Goal: Task Accomplishment & Management: Complete application form

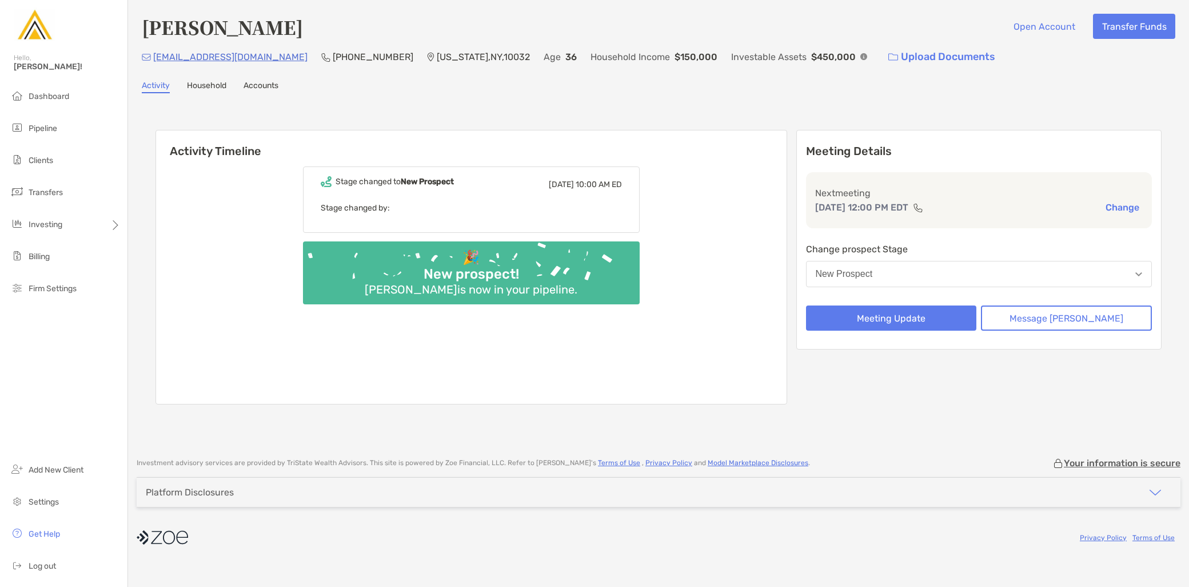
click at [939, 279] on button "New Prospect" at bounding box center [979, 274] width 346 height 26
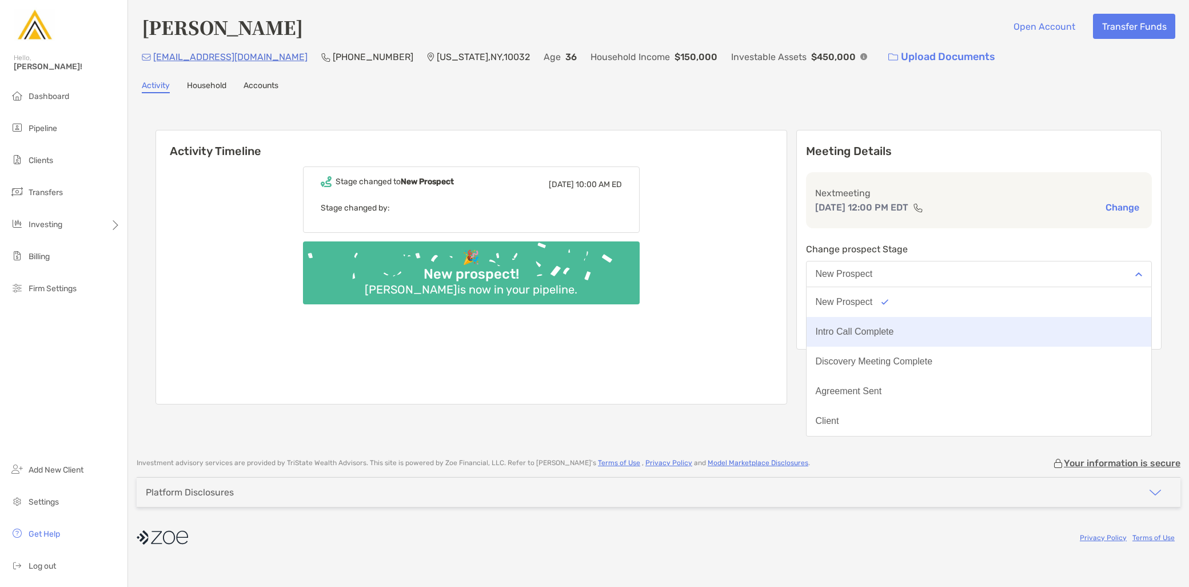
click at [894, 329] on div "Intro Call Complete" at bounding box center [855, 331] width 78 height 10
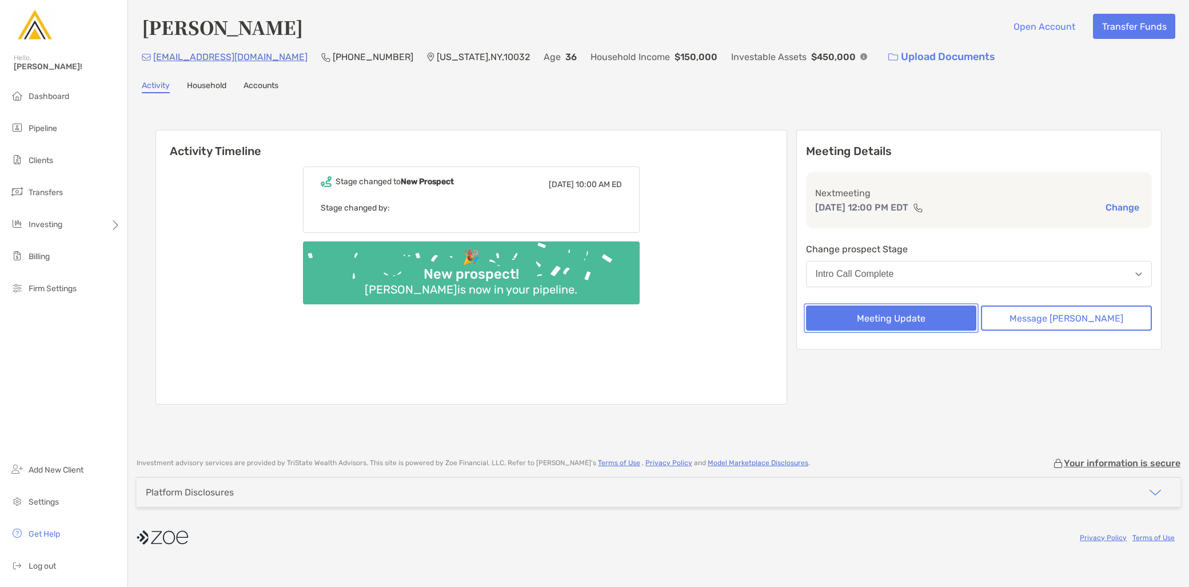
click at [918, 321] on button "Meeting Update" at bounding box center [891, 317] width 171 height 25
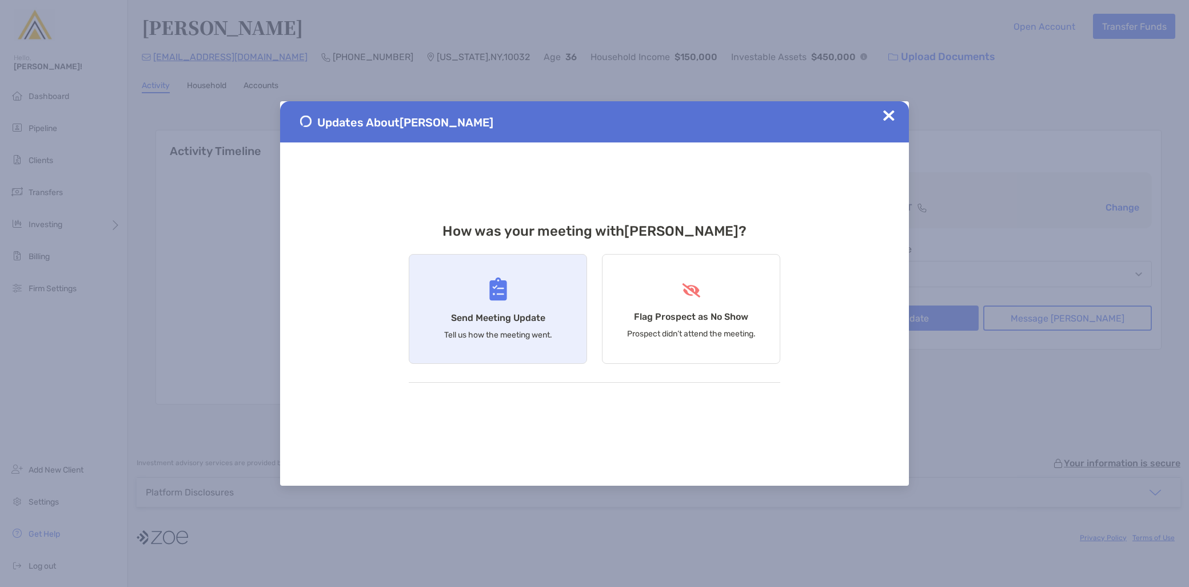
click at [459, 321] on h4 "Send Meeting Update" at bounding box center [498, 317] width 94 height 11
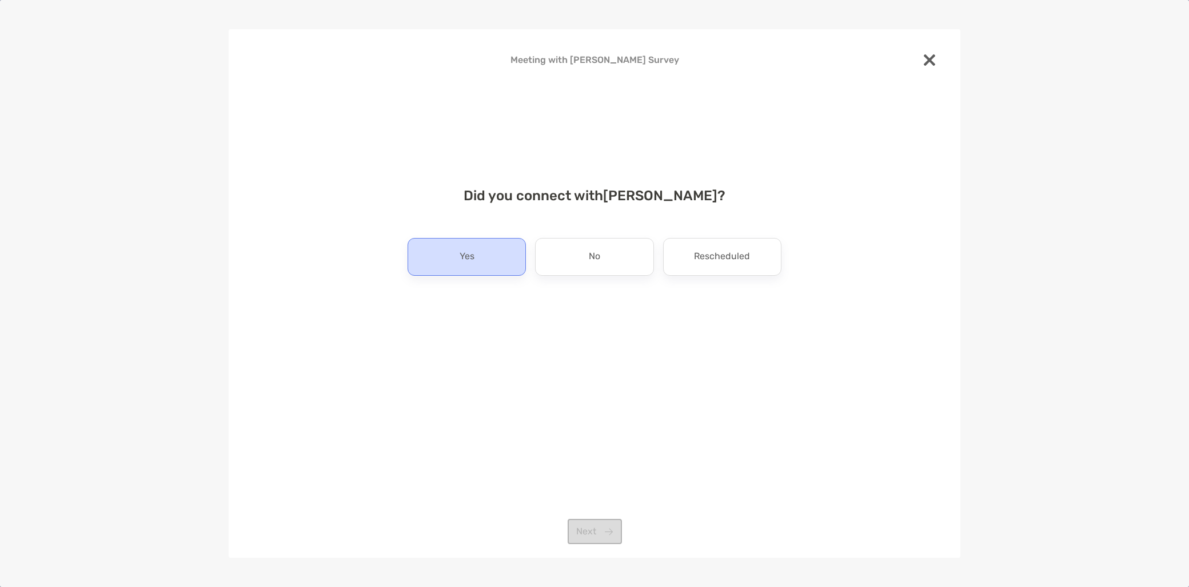
click at [466, 271] on div "Yes" at bounding box center [467, 257] width 118 height 38
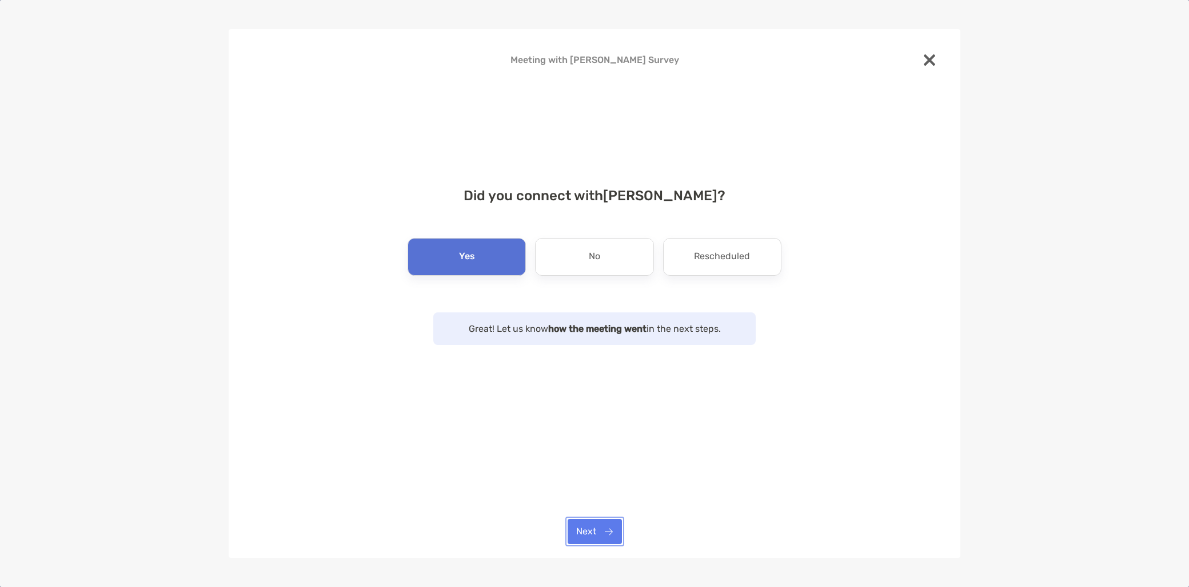
click at [592, 529] on button "Next" at bounding box center [595, 531] width 54 height 25
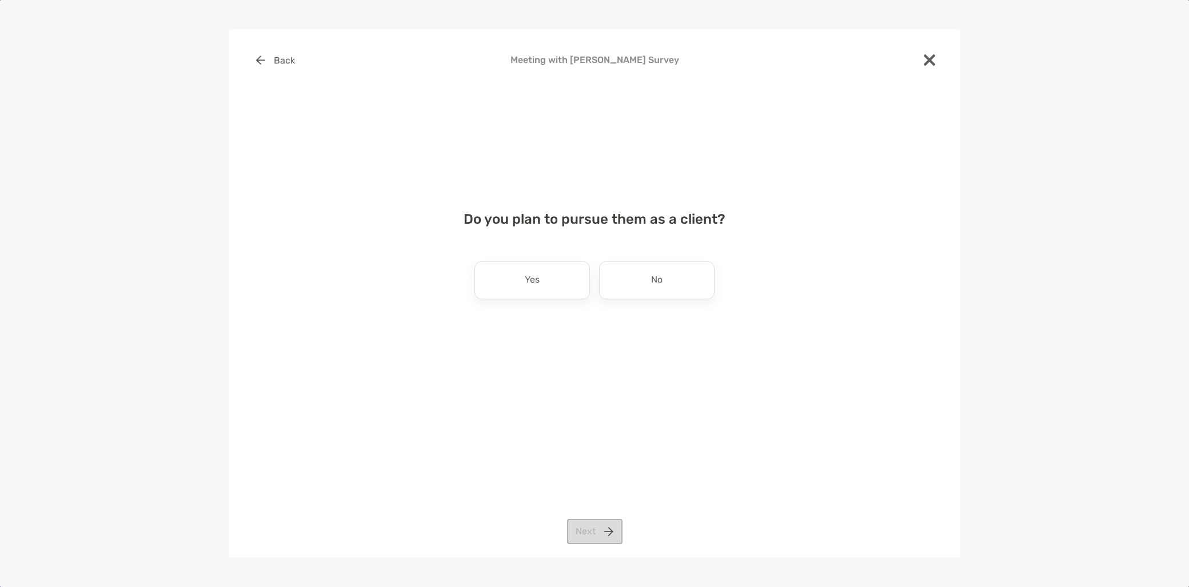
click at [513, 288] on div "Yes" at bounding box center [532, 280] width 115 height 38
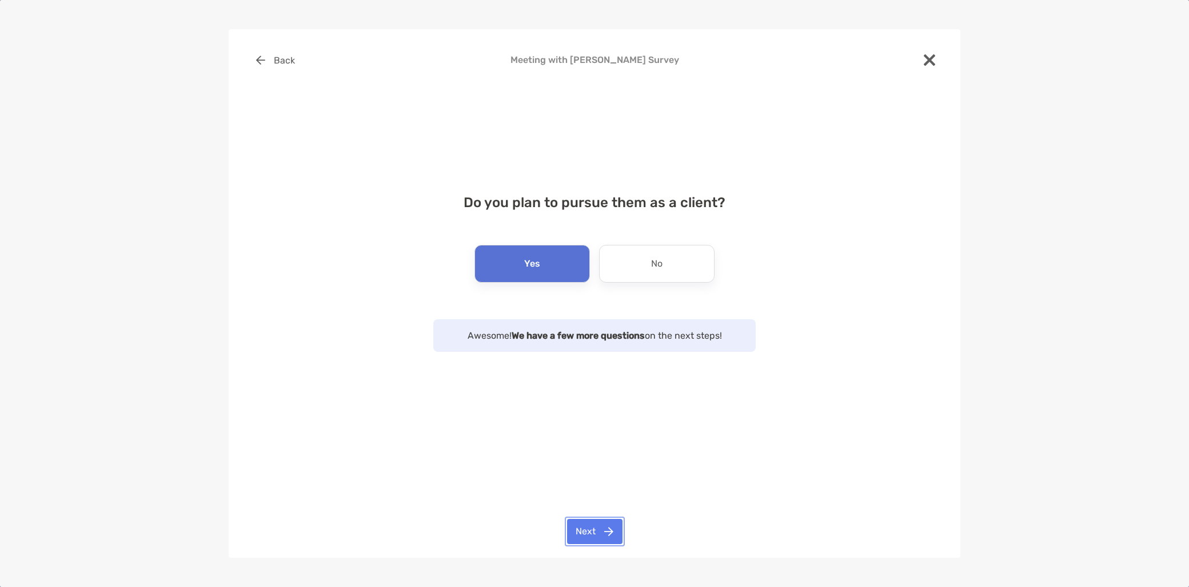
click at [587, 523] on button "Next" at bounding box center [594, 531] width 55 height 25
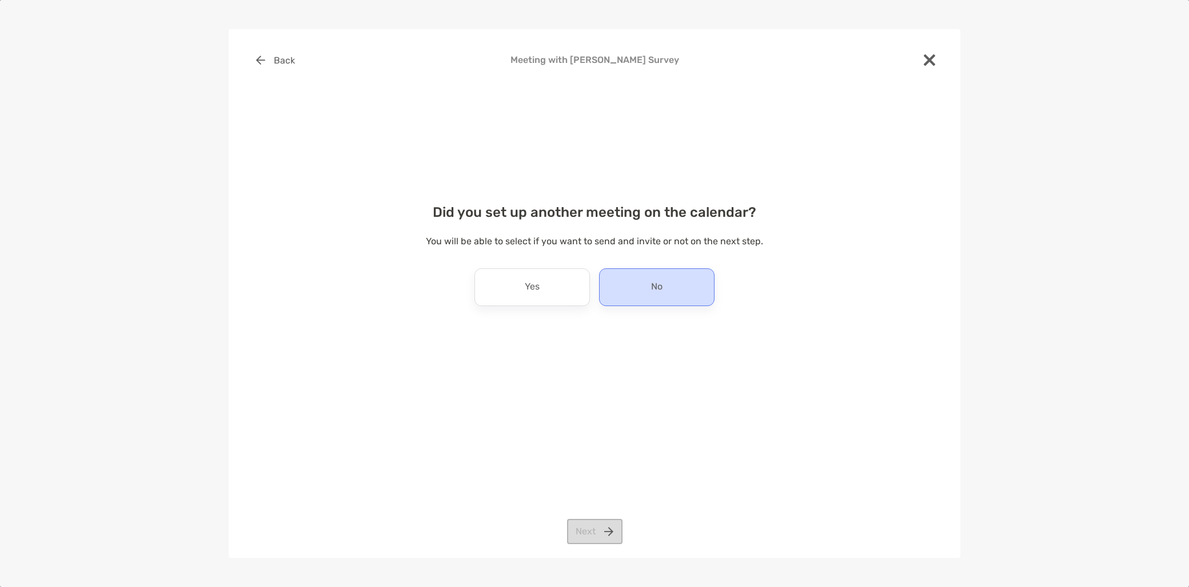
click at [642, 294] on div "No" at bounding box center [656, 287] width 115 height 38
click at [598, 535] on button "Next" at bounding box center [594, 531] width 55 height 25
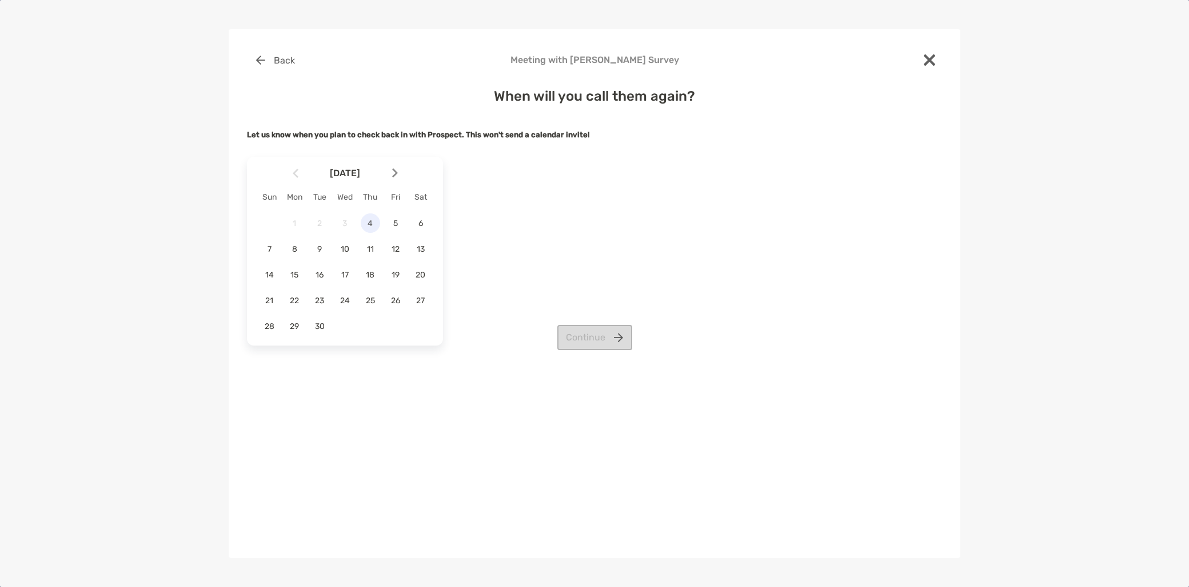
click at [367, 226] on span "4" at bounding box center [370, 223] width 19 height 10
click at [591, 335] on button "Continue" at bounding box center [594, 337] width 75 height 25
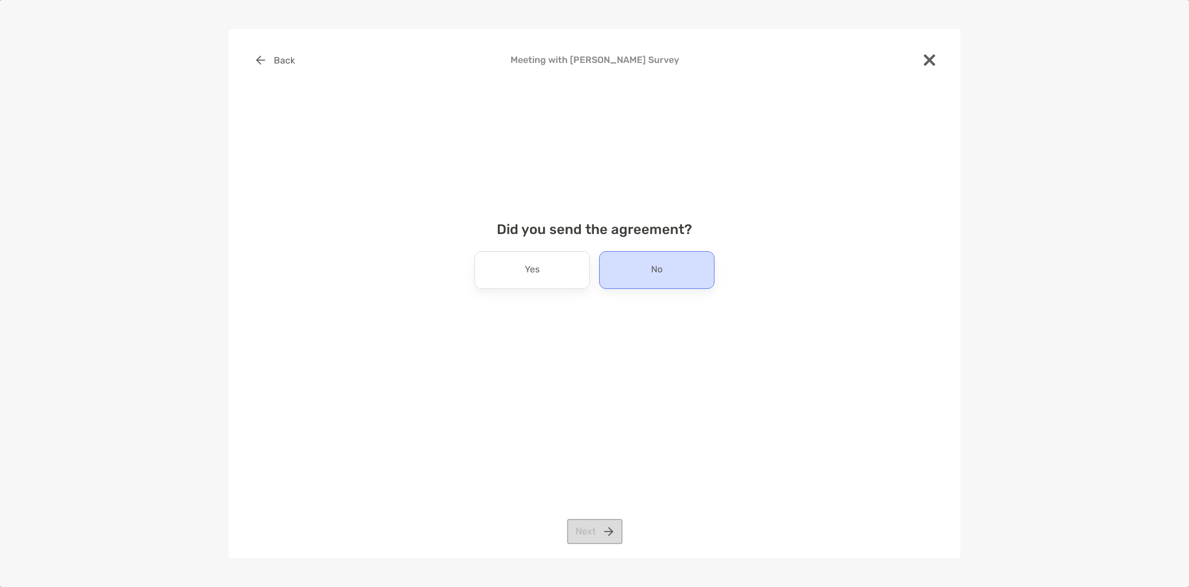
click at [685, 271] on div "No" at bounding box center [656, 270] width 115 height 38
click at [587, 541] on button "Next" at bounding box center [594, 531] width 55 height 25
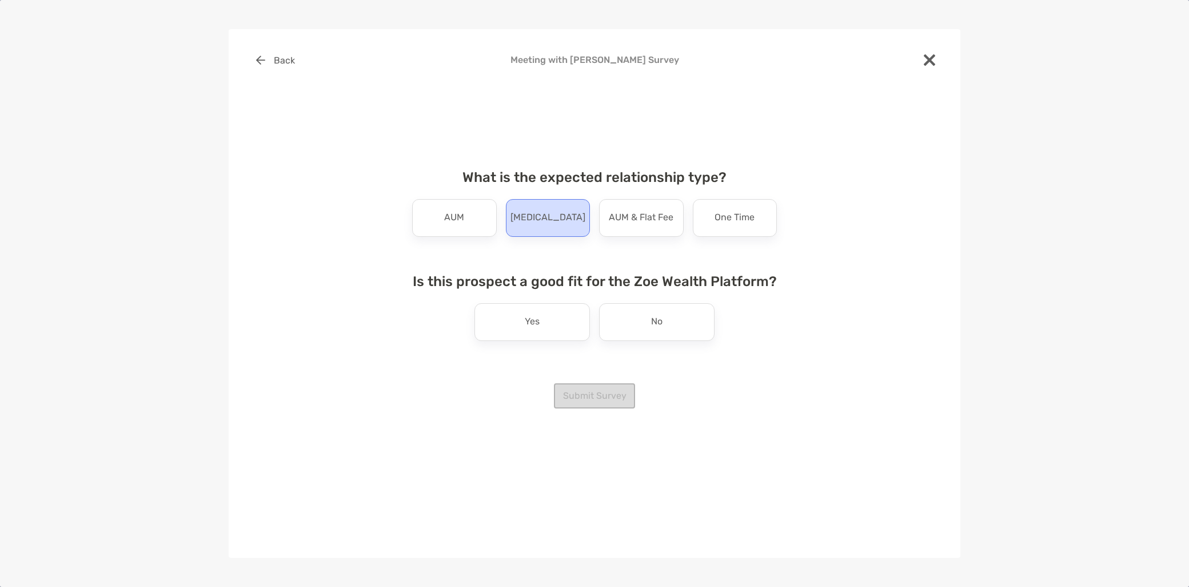
click at [547, 221] on p "[MEDICAL_DATA]" at bounding box center [548, 218] width 75 height 18
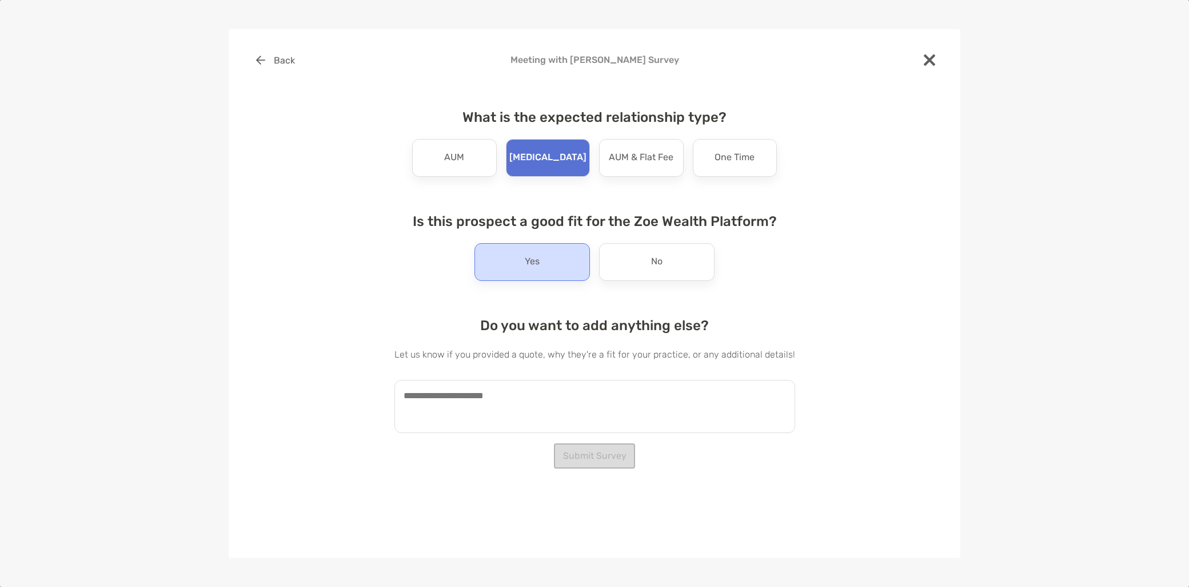
drag, startPoint x: 521, startPoint y: 272, endPoint x: 521, endPoint y: 278, distance: 6.9
click at [521, 271] on div "Yes" at bounding box center [532, 262] width 115 height 38
click at [473, 383] on textarea at bounding box center [595, 406] width 401 height 53
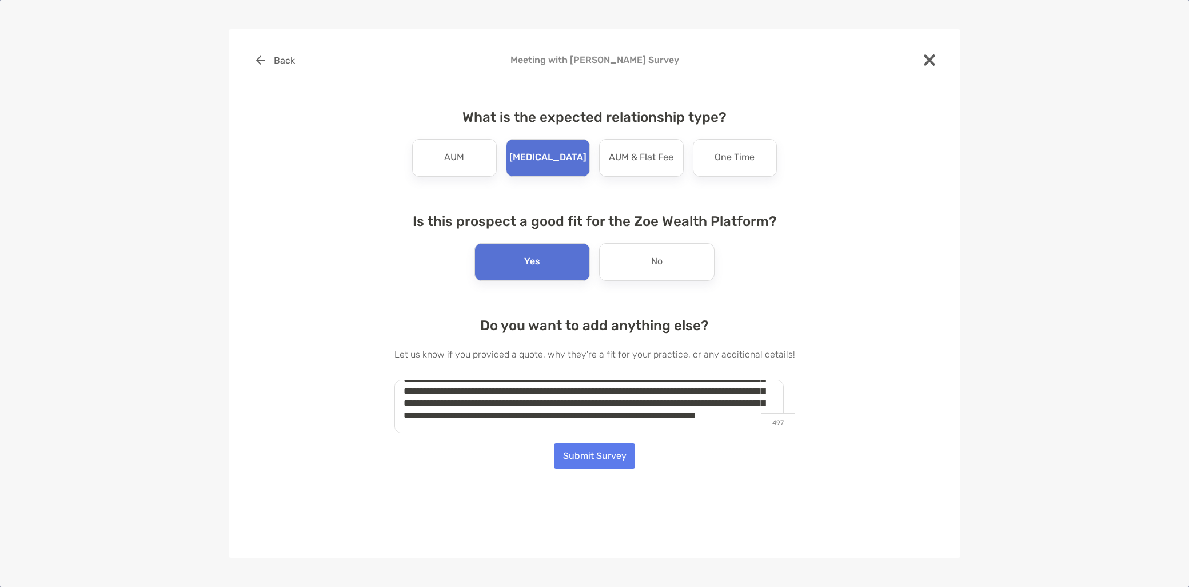
scroll to position [41, 0]
type textarea "**********"
click at [609, 453] on button "Submit Survey" at bounding box center [594, 455] width 81 height 25
